Goal: Task Accomplishment & Management: Complete application form

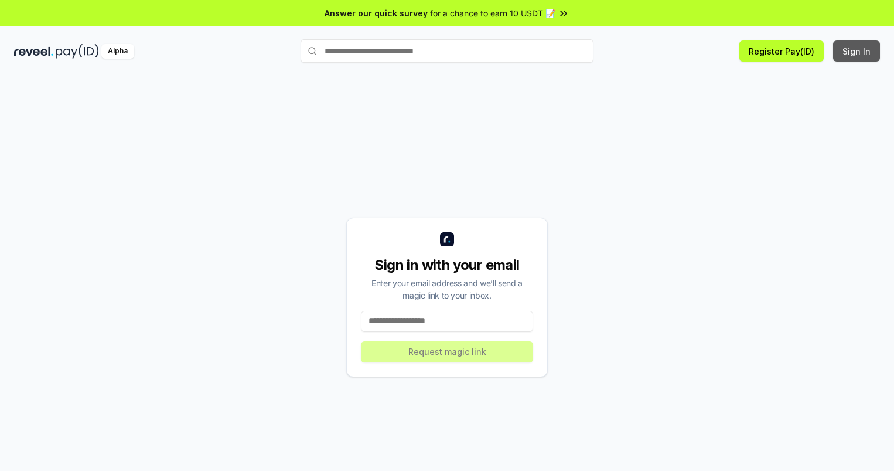
click at [857, 51] on button "Sign In" at bounding box center [856, 50] width 47 height 21
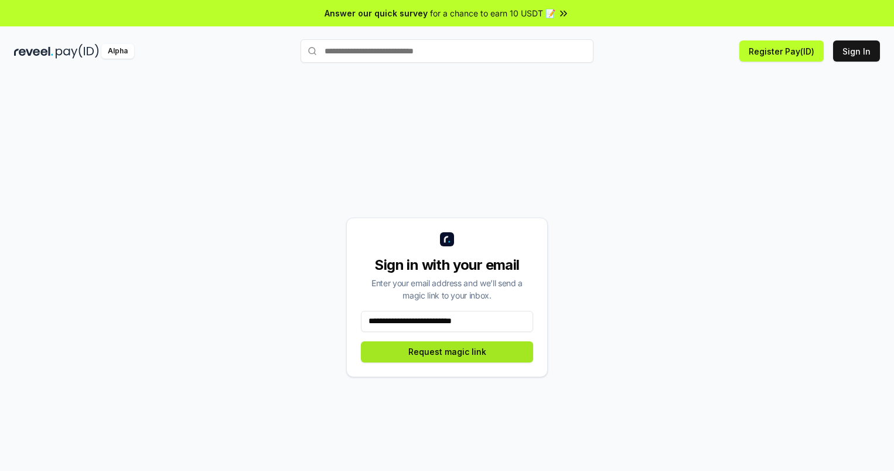
type input "**********"
click at [447, 351] on button "Request magic link" at bounding box center [447, 351] width 172 height 21
